Goal: Task Accomplishment & Management: Complete application form

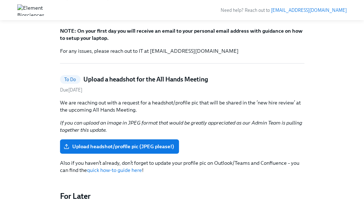
scroll to position [121, 0]
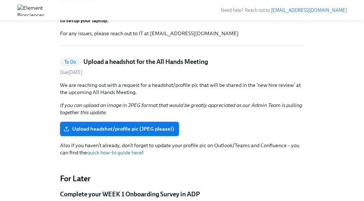
click at [155, 128] on span "Upload headshot/profile pic (JPEG please!)" at bounding box center [119, 128] width 109 height 7
click at [0, 0] on input "Upload headshot/profile pic (JPEG please!)" at bounding box center [0, 0] width 0 height 0
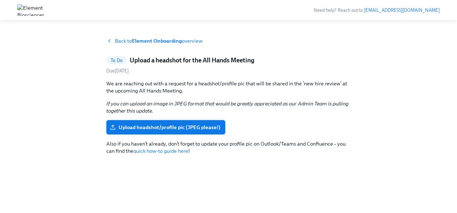
click at [164, 130] on span "Upload headshot/profile pic (JPEG please!)" at bounding box center [165, 127] width 109 height 7
click at [0, 0] on input "Upload headshot/profile pic (JPEG please!)" at bounding box center [0, 0] width 0 height 0
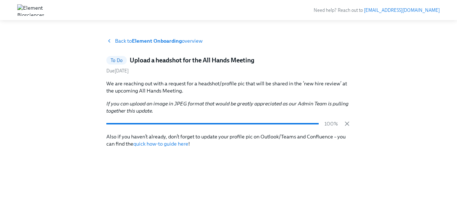
click at [170, 144] on link "quick how-to guide here" at bounding box center [160, 144] width 55 height 6
